Goal: Information Seeking & Learning: Learn about a topic

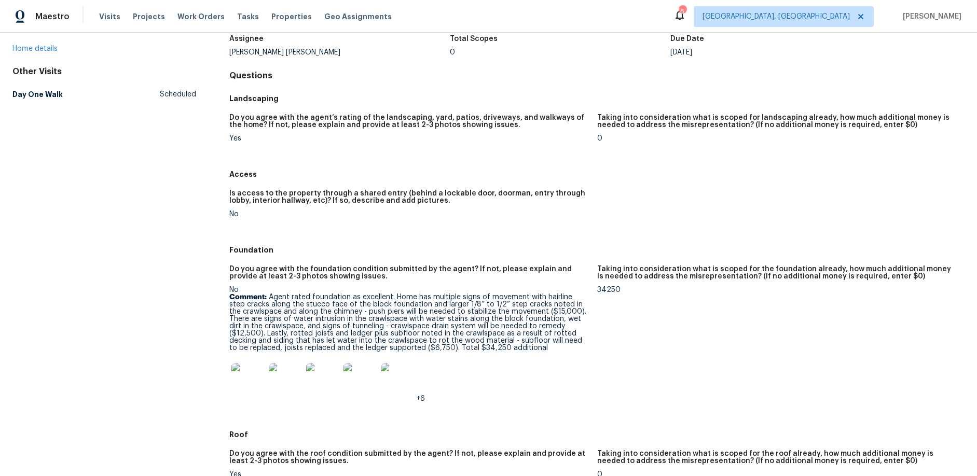
scroll to position [67, 0]
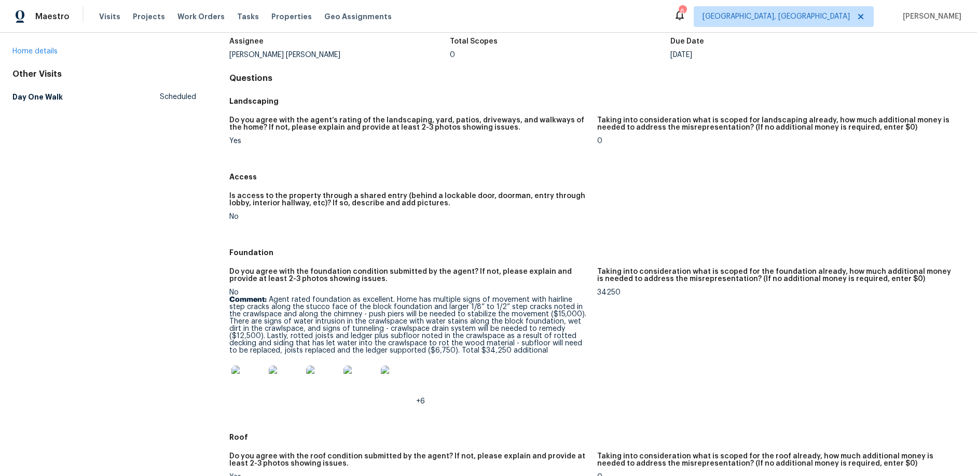
click at [246, 379] on img at bounding box center [247, 382] width 33 height 33
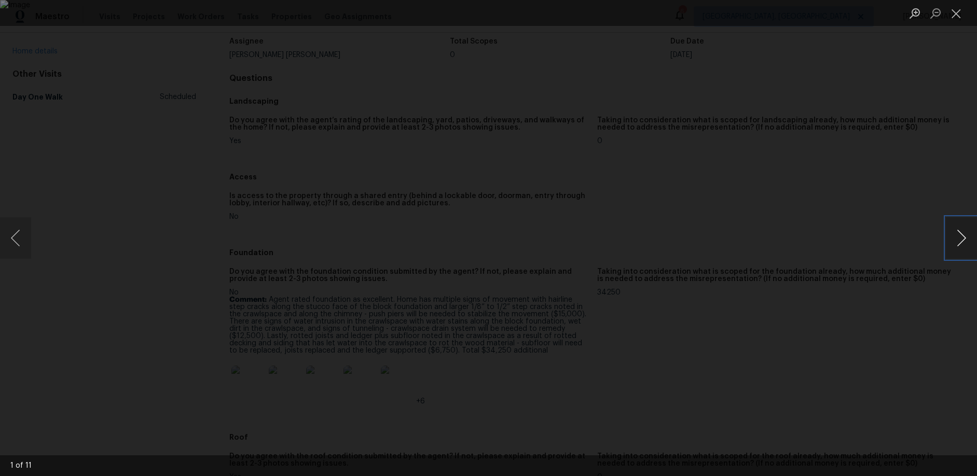
click at [966, 242] on button "Next image" at bounding box center [960, 237] width 31 height 41
click at [965, 241] on button "Next image" at bounding box center [960, 237] width 31 height 41
click at [965, 242] on button "Next image" at bounding box center [960, 237] width 31 height 41
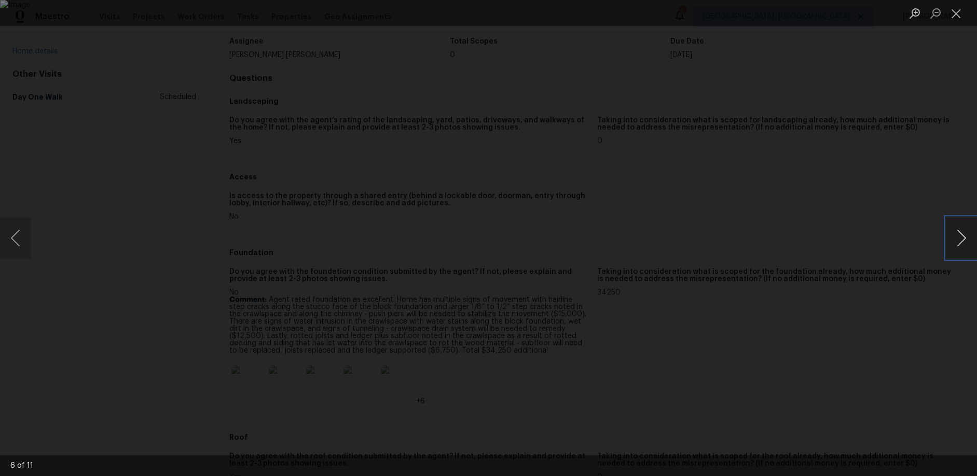
click at [965, 242] on button "Next image" at bounding box center [960, 237] width 31 height 41
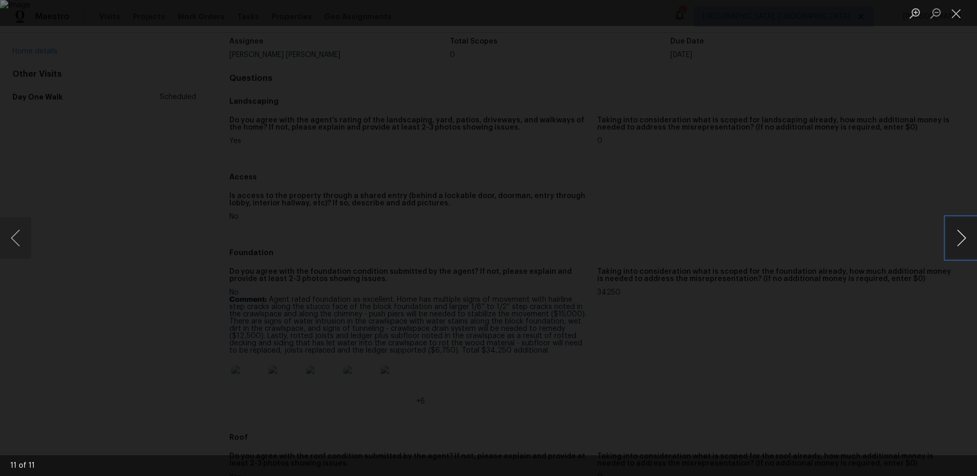
click at [965, 242] on button "Next image" at bounding box center [960, 237] width 31 height 41
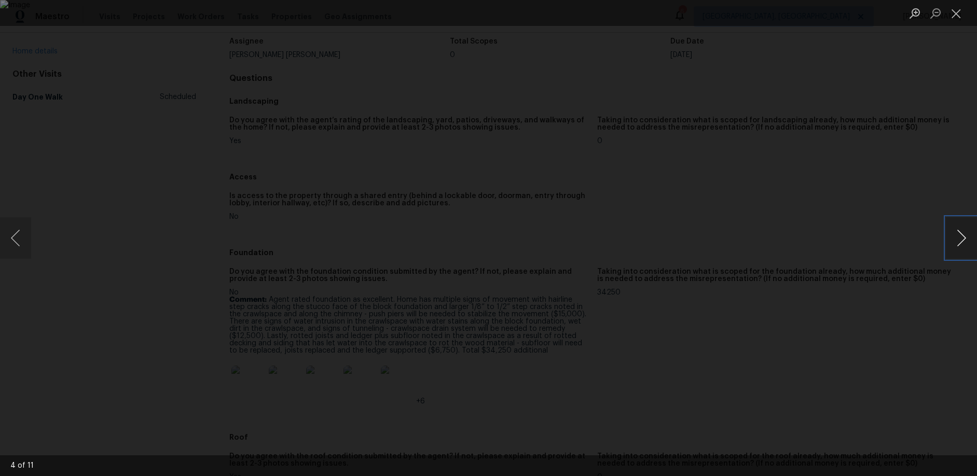
click at [965, 242] on button "Next image" at bounding box center [960, 237] width 31 height 41
click at [915, 241] on div "Lightbox" at bounding box center [488, 238] width 977 height 476
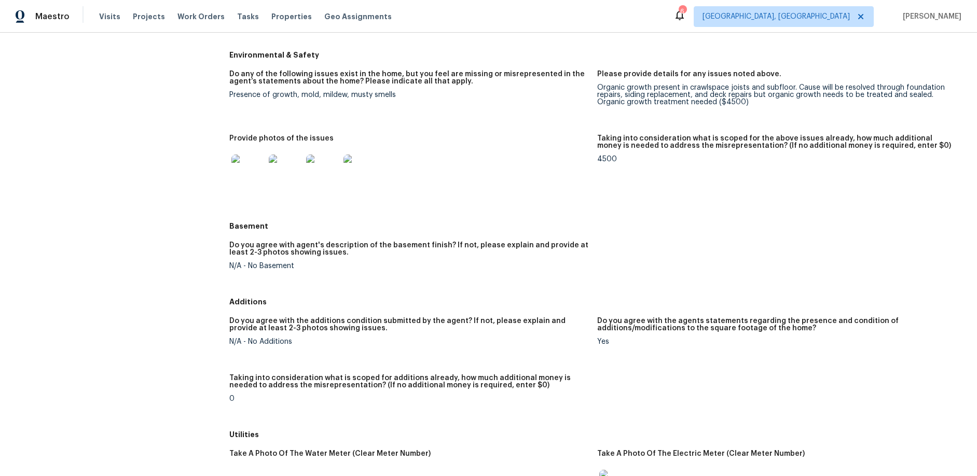
scroll to position [1026, 0]
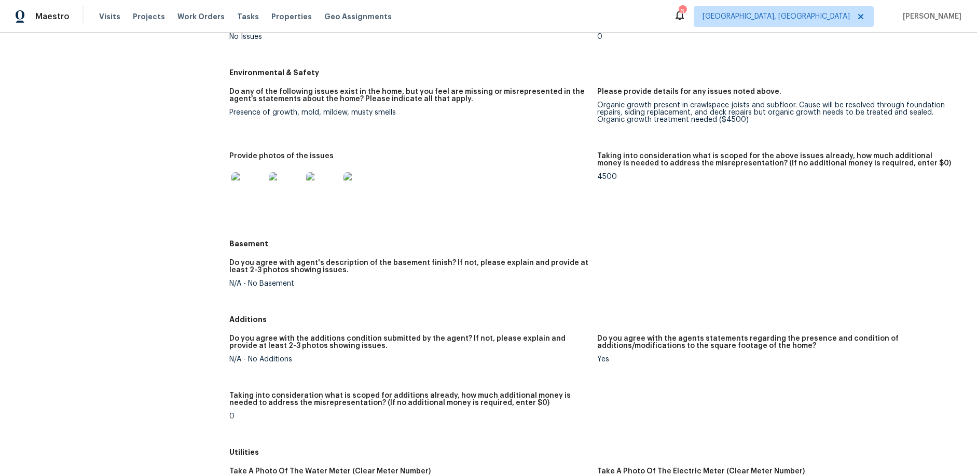
click at [248, 185] on img at bounding box center [247, 188] width 33 height 33
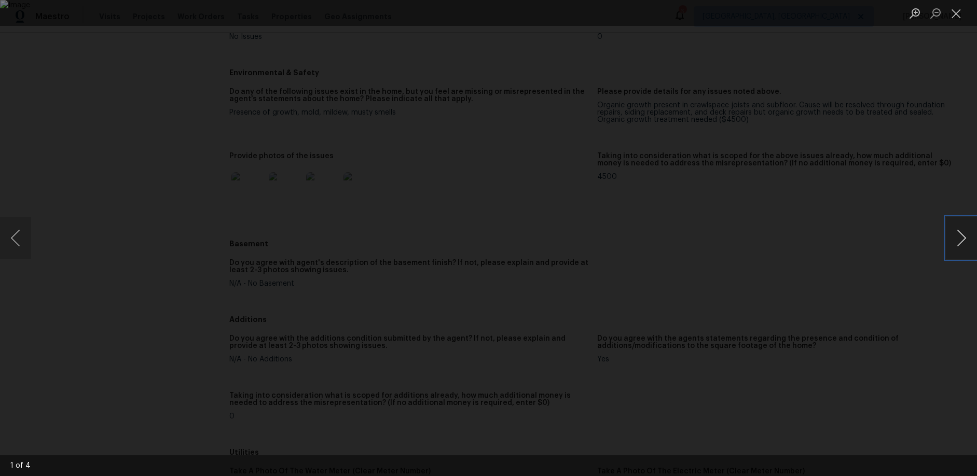
click at [957, 235] on button "Next image" at bounding box center [960, 237] width 31 height 41
click at [915, 245] on div "Lightbox" at bounding box center [488, 238] width 977 height 476
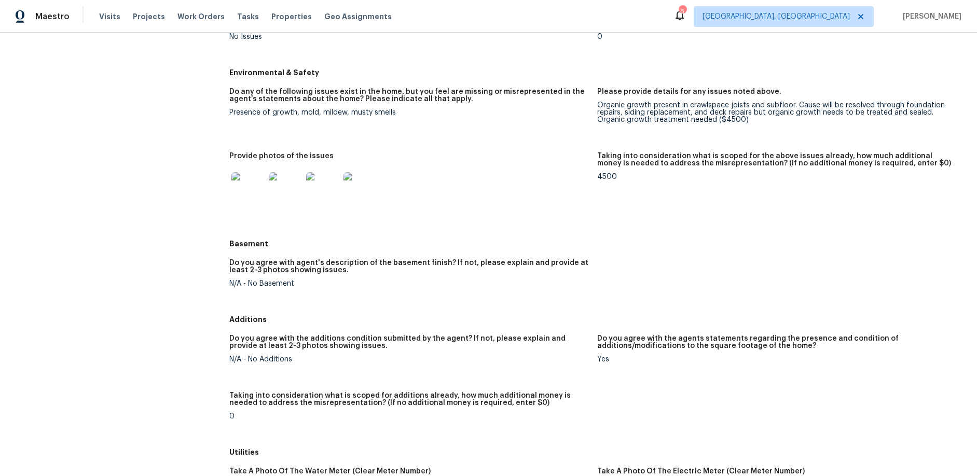
click at [250, 182] on img at bounding box center [247, 188] width 33 height 33
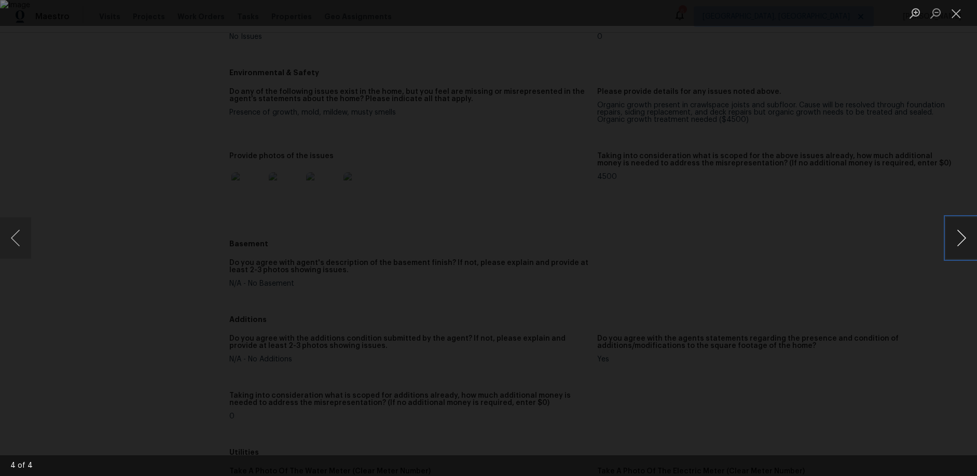
click at [959, 238] on button "Next image" at bounding box center [960, 237] width 31 height 41
click at [905, 272] on div "Lightbox" at bounding box center [488, 238] width 977 height 476
